Goal: Task Accomplishment & Management: Use online tool/utility

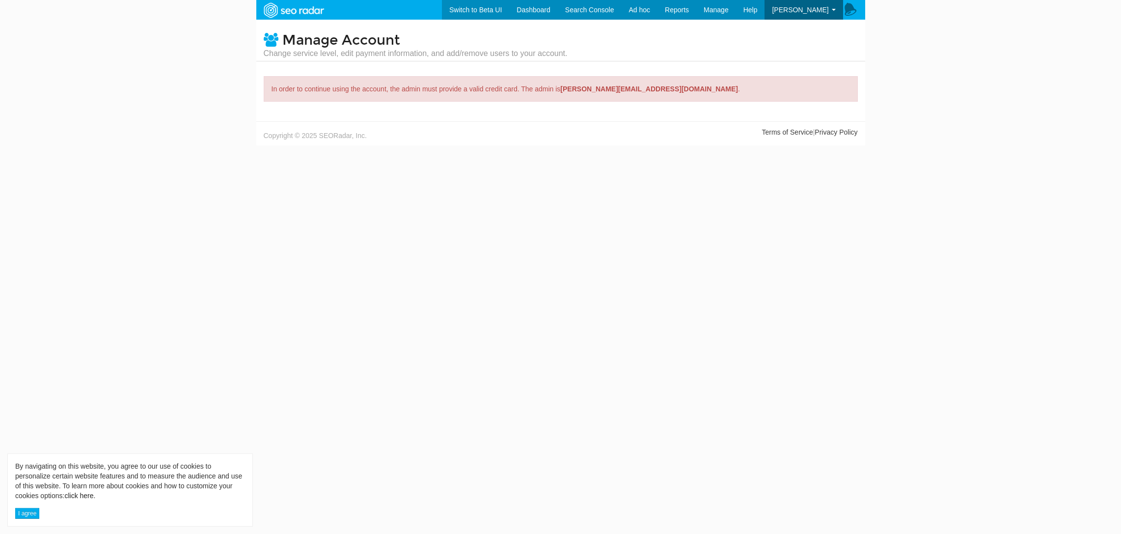
scroll to position [39, 0]
click at [808, 10] on span "[PERSON_NAME]" at bounding box center [800, 10] width 56 height 8
click at [797, 63] on link "Logout" at bounding box center [804, 63] width 78 height 13
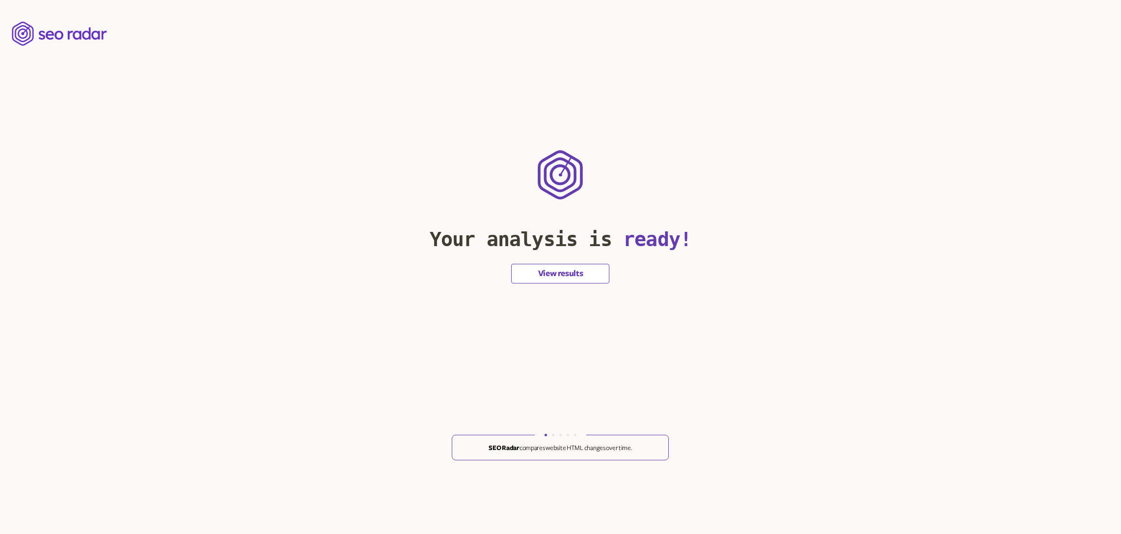
click at [531, 272] on button "View results" at bounding box center [560, 274] width 98 height 20
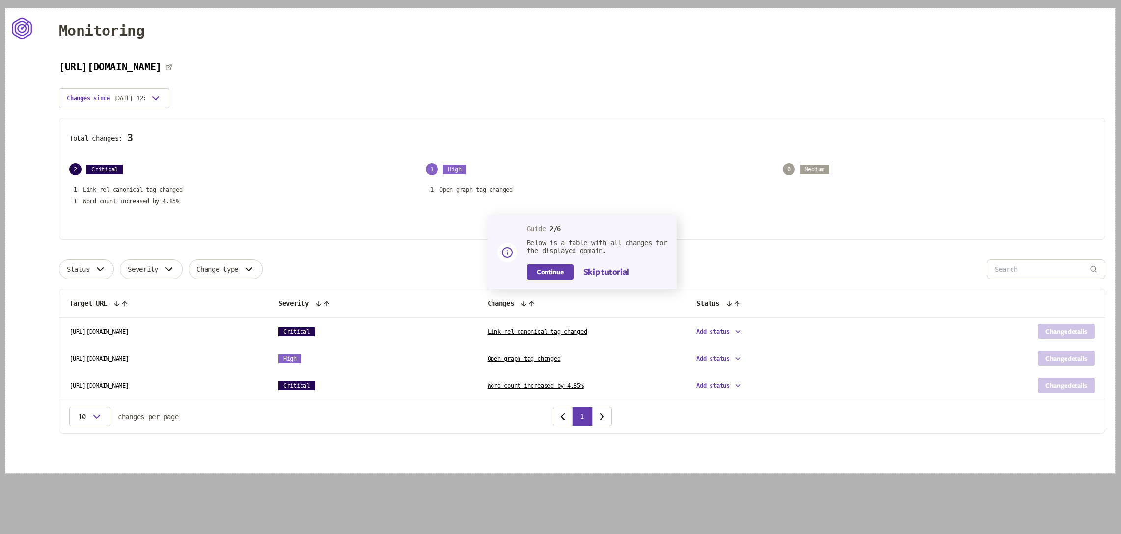
drag, startPoint x: 9, startPoint y: 14, endPoint x: 1115, endPoint y: 473, distance: 1198.1
click at [1115, 473] on div "2260 X 946" at bounding box center [560, 267] width 1121 height 534
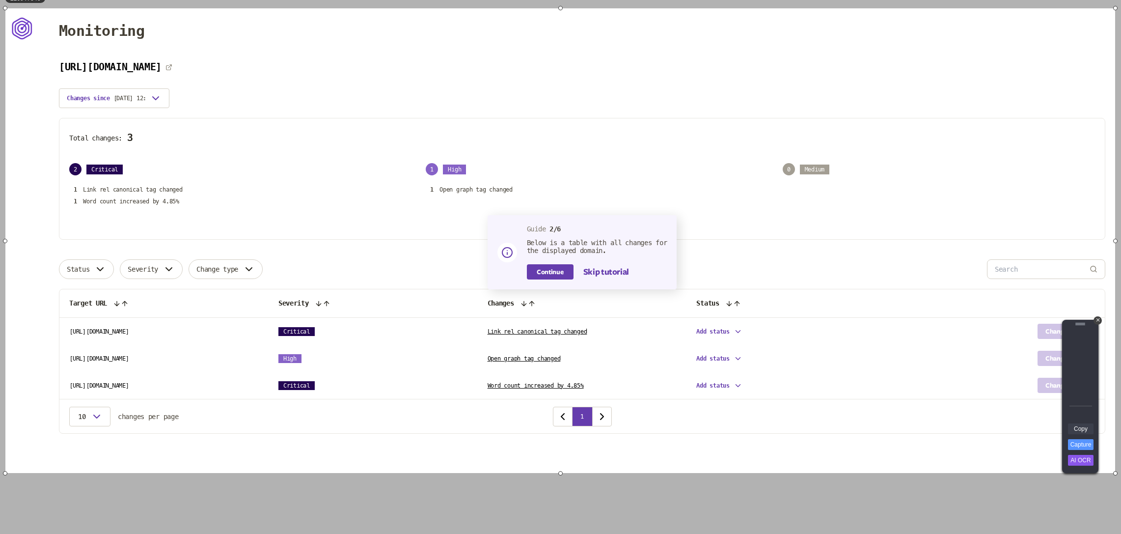
click at [1079, 424] on link "Copy" at bounding box center [1081, 428] width 26 height 11
